Goal: Task Accomplishment & Management: Manage account settings

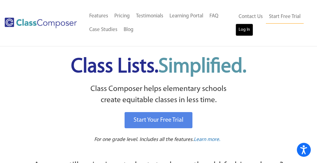
click at [244, 28] on link "Log In" at bounding box center [244, 30] width 18 height 12
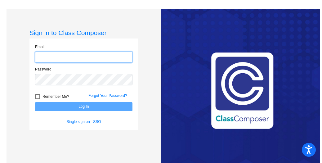
type input "[EMAIL_ADDRESS][DOMAIN_NAME]"
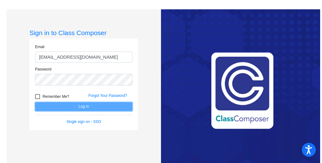
click at [98, 106] on button "Log In" at bounding box center [83, 106] width 97 height 9
